Goal: Information Seeking & Learning: Get advice/opinions

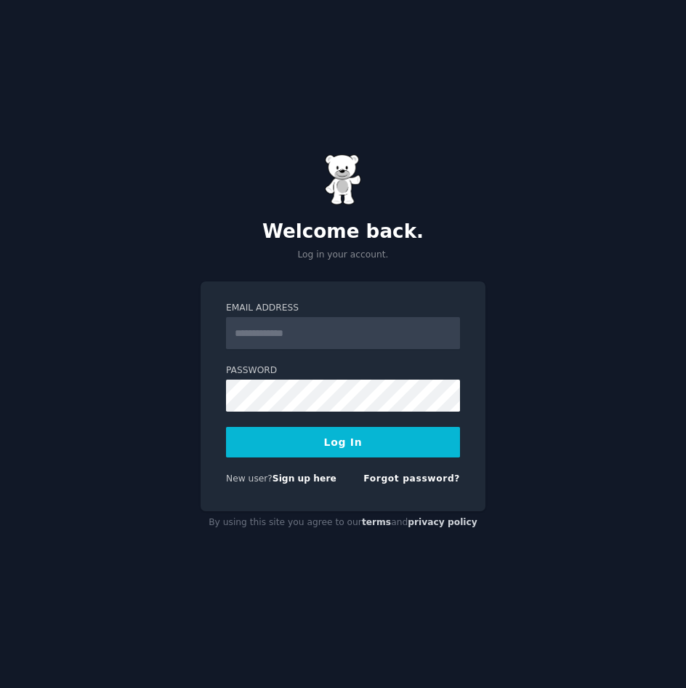
click at [323, 334] on input "Email Address" at bounding box center [343, 333] width 234 height 32
type input "**********"
click at [359, 435] on button "Log In" at bounding box center [343, 442] width 234 height 31
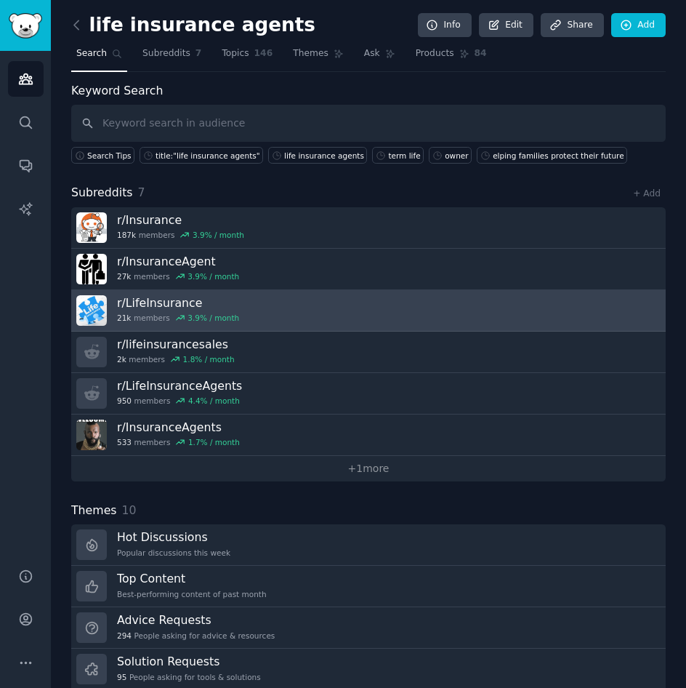
click at [242, 314] on link "r/ LifeInsurance 21k members 3.9 % / month" at bounding box center [368, 310] width 595 height 41
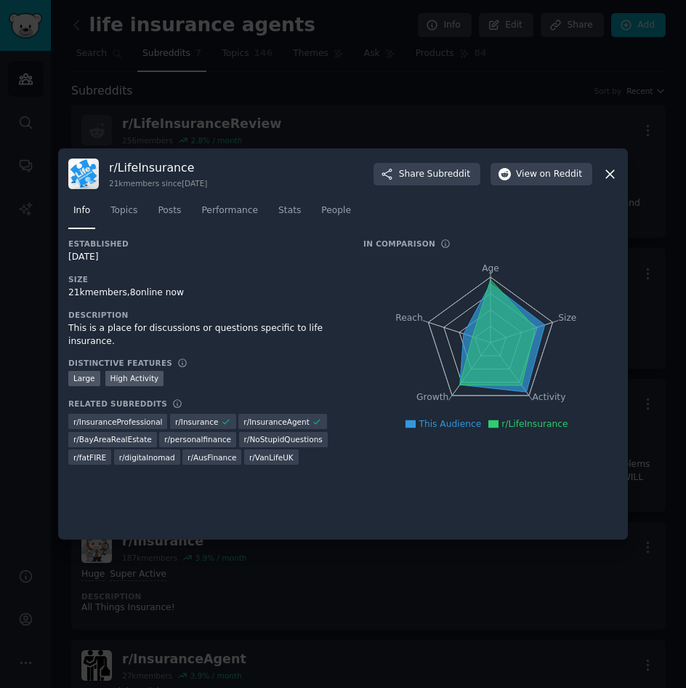
click at [603, 173] on icon at bounding box center [610, 173] width 15 height 15
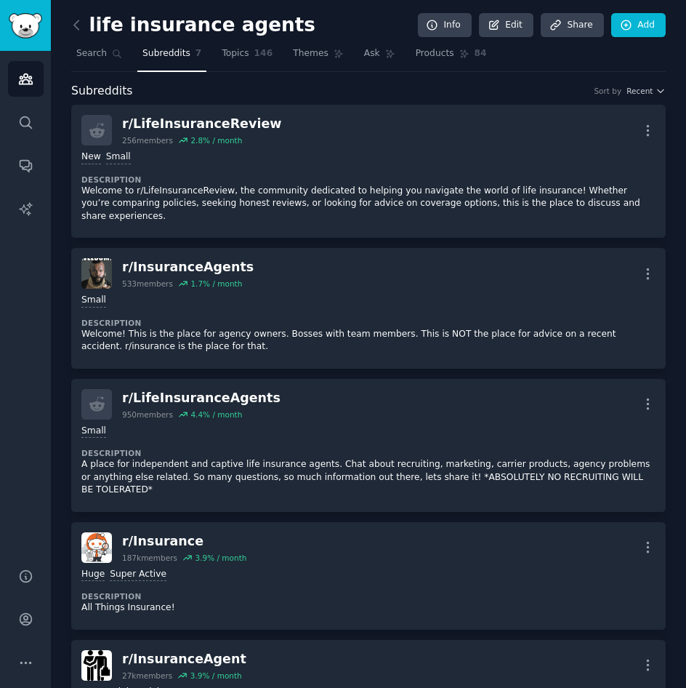
click at [79, 33] on link at bounding box center [80, 25] width 18 height 23
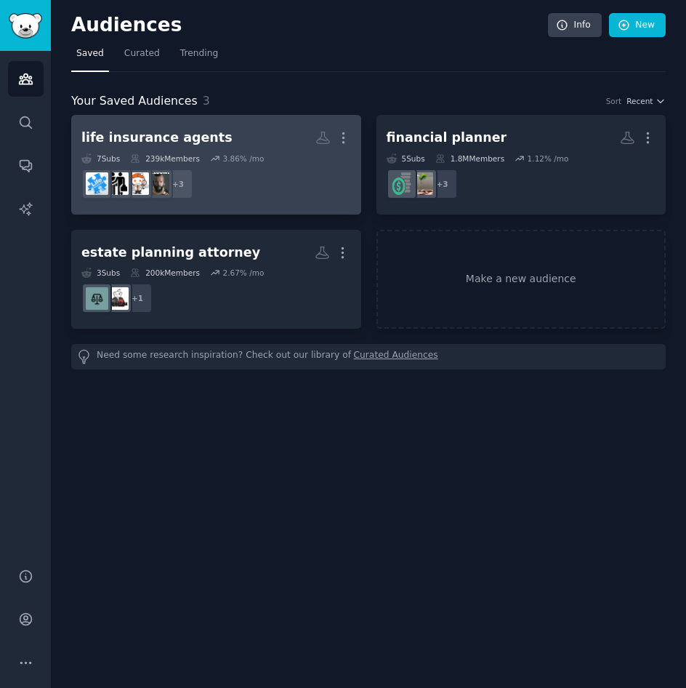
click at [270, 186] on div "+ 3" at bounding box center [216, 184] width 270 height 31
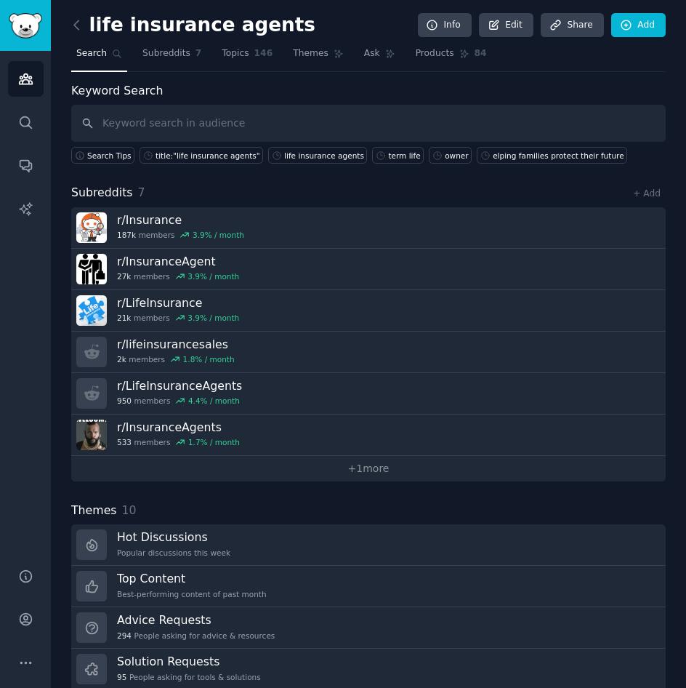
click at [396, 112] on input "text" at bounding box center [368, 123] width 595 height 37
type input "life insurance leadqs"
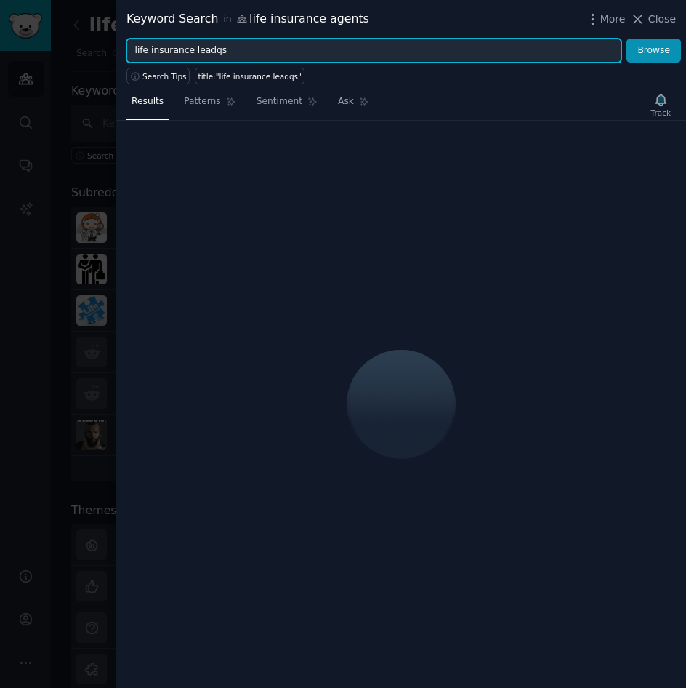
click at [214, 48] on input "life insurance leadqs" at bounding box center [373, 51] width 495 height 25
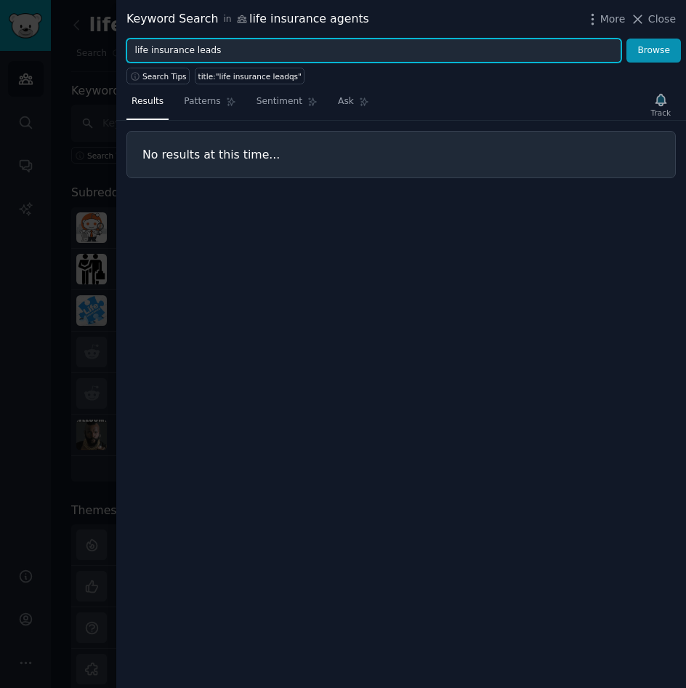
type input "life insurance leads"
click at [627, 39] on button "Browse" at bounding box center [654, 51] width 55 height 25
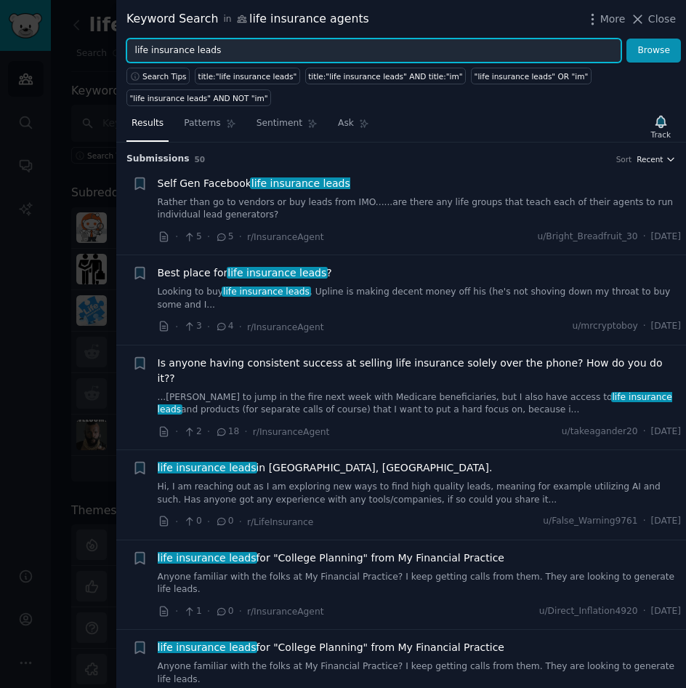
click at [660, 154] on button "Recent" at bounding box center [656, 159] width 39 height 10
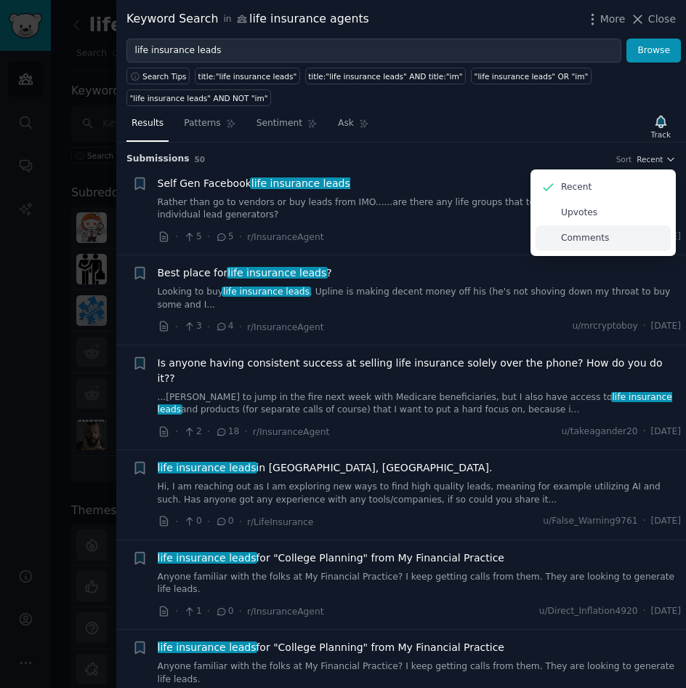
click at [602, 225] on div "Comments" at bounding box center [603, 237] width 135 height 25
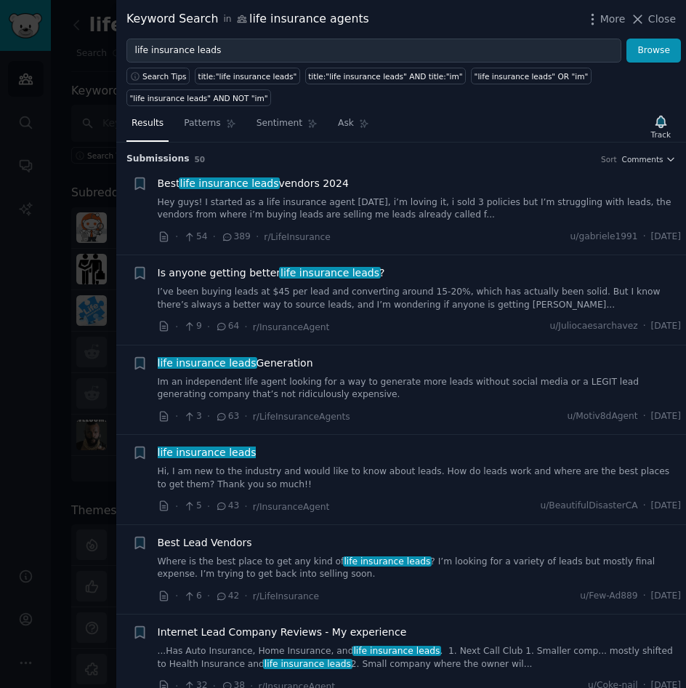
click at [428, 265] on div "Is anyone getting better life insurance leads ?" at bounding box center [420, 272] width 524 height 15
click at [421, 286] on link "I’ve been buying leads at $45 per lead and converting around 15-20%, which has …" at bounding box center [420, 298] width 524 height 25
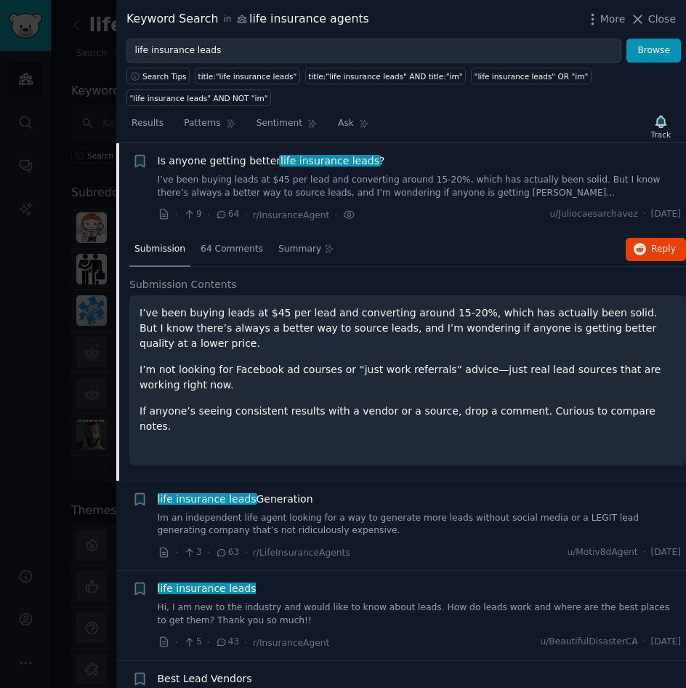
scroll to position [113, 0]
click at [646, 237] on button "Reply on Reddit" at bounding box center [656, 248] width 60 height 23
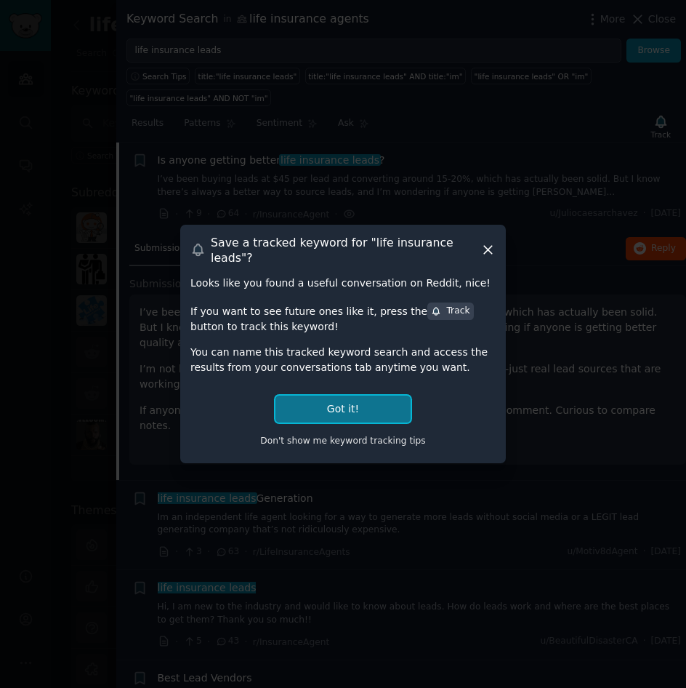
click at [347, 406] on button "Got it!" at bounding box center [342, 408] width 135 height 27
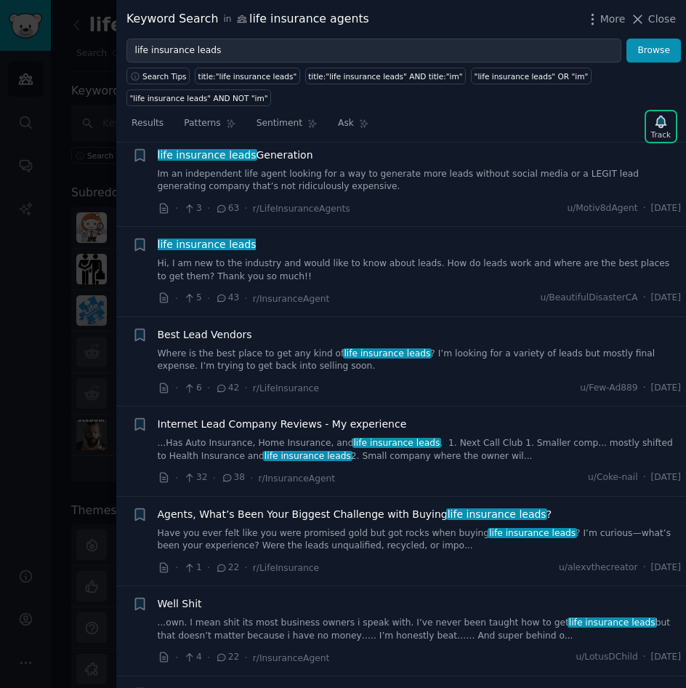
scroll to position [621, 0]
